Goal: Task Accomplishment & Management: Manage account settings

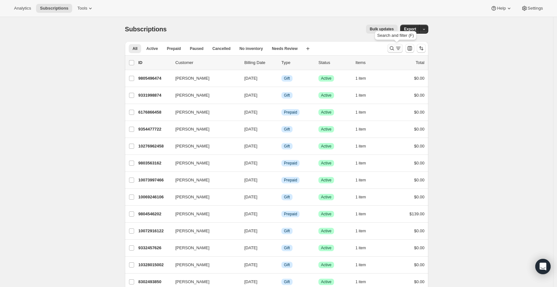
click at [394, 48] on icon "Search and filter results" at bounding box center [392, 48] width 4 height 4
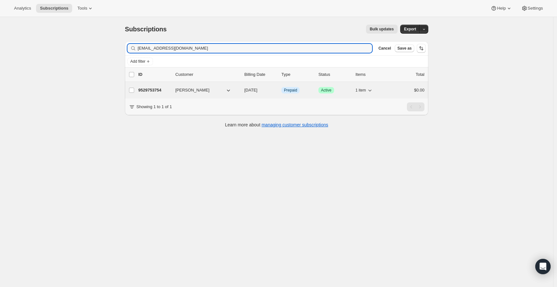
type input "[EMAIL_ADDRESS][DOMAIN_NAME]"
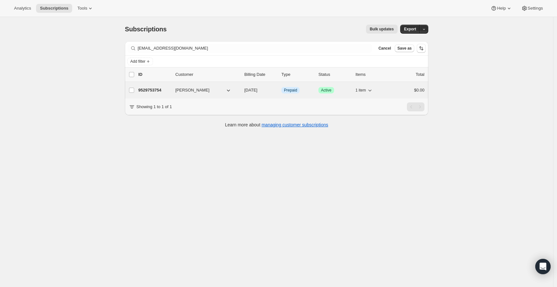
click at [149, 90] on p "9529753754" at bounding box center [154, 90] width 32 height 6
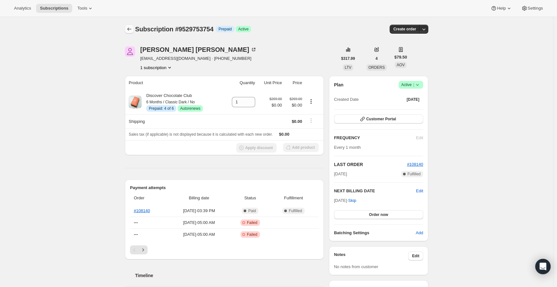
click at [130, 29] on icon "Subscriptions" at bounding box center [129, 28] width 4 height 3
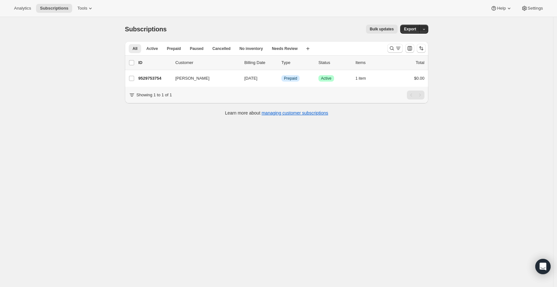
click at [81, 145] on div "Subscriptions. This page is ready Subscriptions Bulk updates More actions Bulk …" at bounding box center [276, 160] width 553 height 287
